Goal: Find specific page/section: Find specific page/section

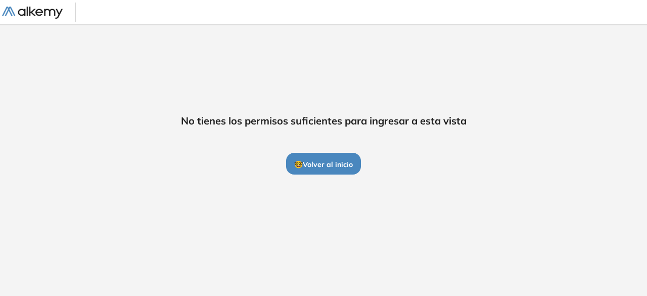
click at [52, 15] on img at bounding box center [32, 13] width 61 height 13
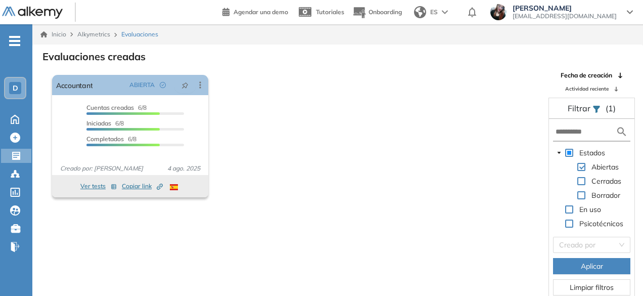
click at [572, 15] on span "[EMAIL_ADDRESS][DOMAIN_NAME]" at bounding box center [565, 16] width 104 height 8
